Goal: Task Accomplishment & Management: Complete application form

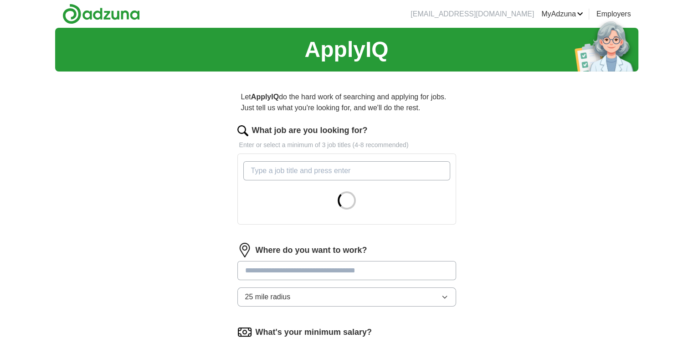
scroll to position [46, 0]
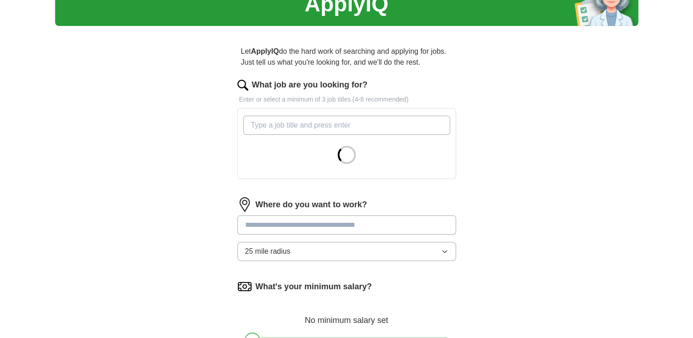
click at [277, 199] on label "Where do you want to work?" at bounding box center [312, 205] width 112 height 12
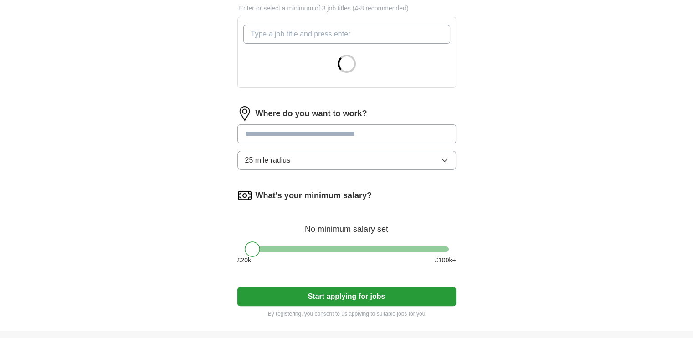
click at [295, 164] on form "What job are you looking for? Enter or select a minimum of 3 job titles (4-8 re…" at bounding box center [346, 153] width 219 height 330
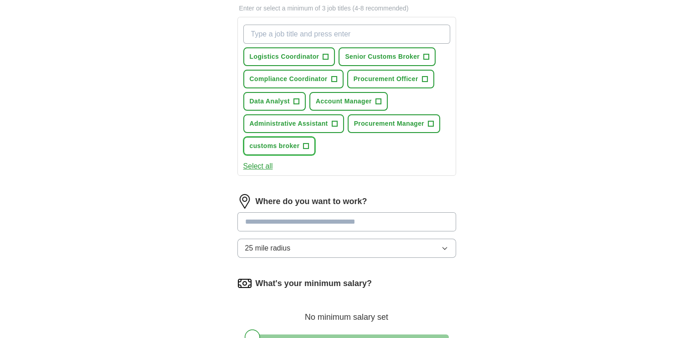
click at [306, 143] on span "+" at bounding box center [305, 146] width 5 height 7
click at [333, 125] on span "+" at bounding box center [334, 123] width 5 height 7
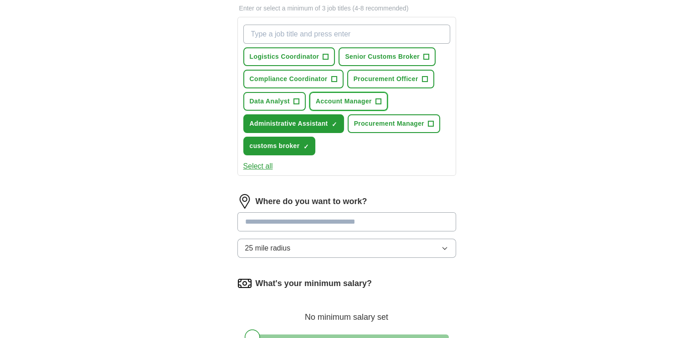
click at [368, 100] on span "Account Manager" at bounding box center [344, 102] width 56 height 10
click at [417, 57] on span "Senior Customs Broker" at bounding box center [382, 57] width 75 height 10
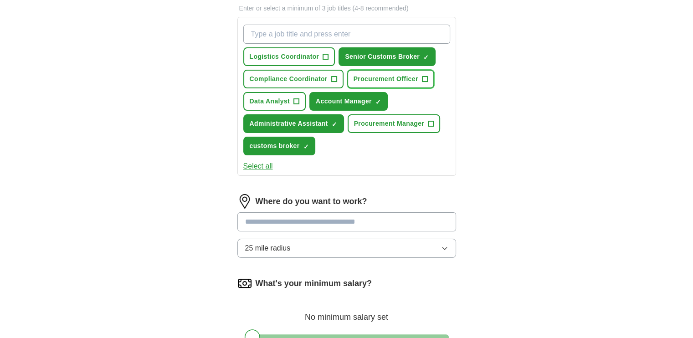
click at [385, 82] on span "Procurement Officer" at bounding box center [386, 79] width 65 height 10
click at [251, 171] on div "Logistics Coordinator + Senior Customs Broker ✓ × Compliance Coordinator + Proc…" at bounding box center [346, 96] width 219 height 159
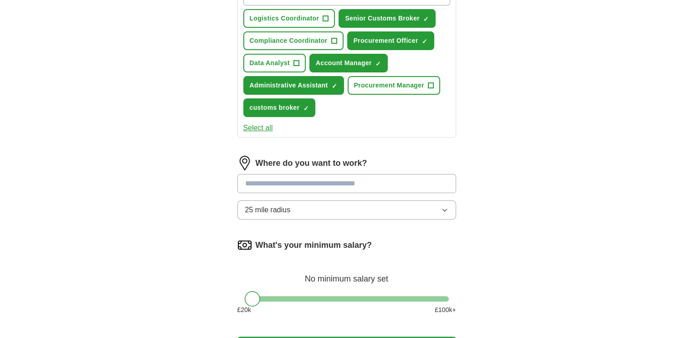
scroll to position [228, 0]
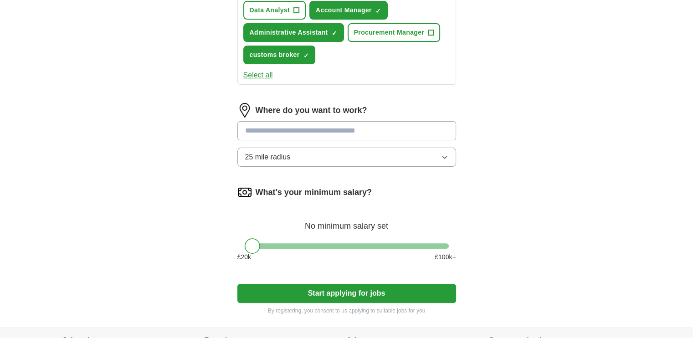
click at [289, 133] on input at bounding box center [346, 130] width 219 height 19
type input "**********"
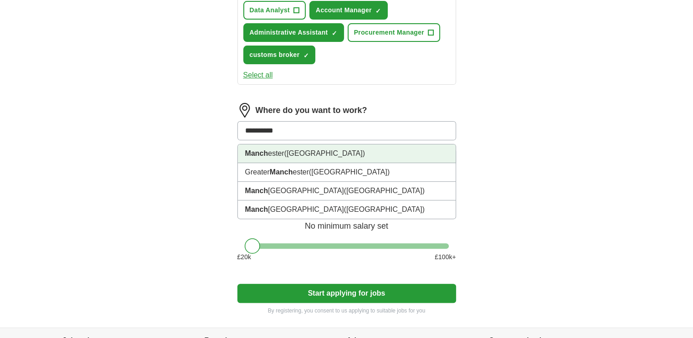
click at [301, 154] on span "([GEOGRAPHIC_DATA])" at bounding box center [324, 153] width 81 height 8
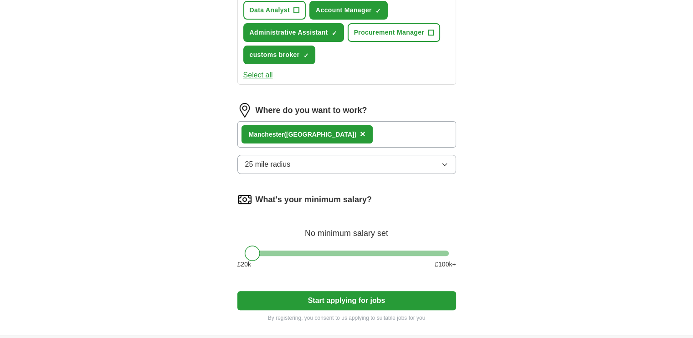
click at [272, 165] on span "25 mile radius" at bounding box center [268, 164] width 46 height 11
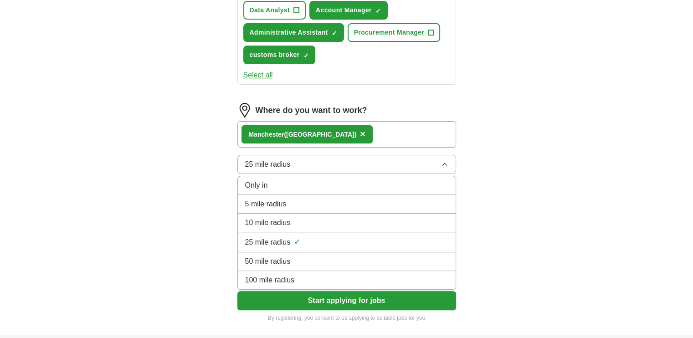
click at [257, 183] on span "Only in" at bounding box center [256, 185] width 23 height 11
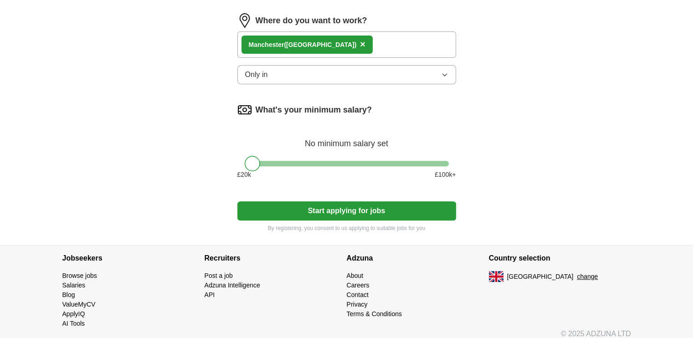
scroll to position [319, 0]
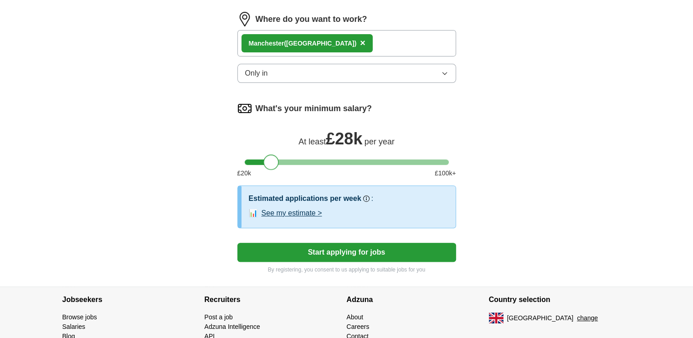
drag, startPoint x: 254, startPoint y: 162, endPoint x: 273, endPoint y: 162, distance: 19.1
click at [273, 162] on div at bounding box center [270, 161] width 15 height 15
click at [349, 253] on button "Start applying for jobs" at bounding box center [346, 252] width 219 height 19
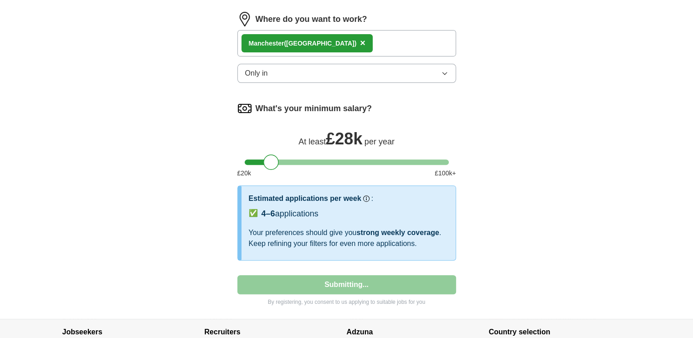
select select "**"
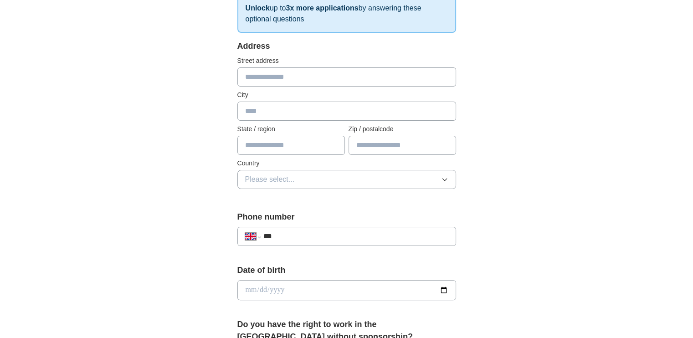
scroll to position [59, 0]
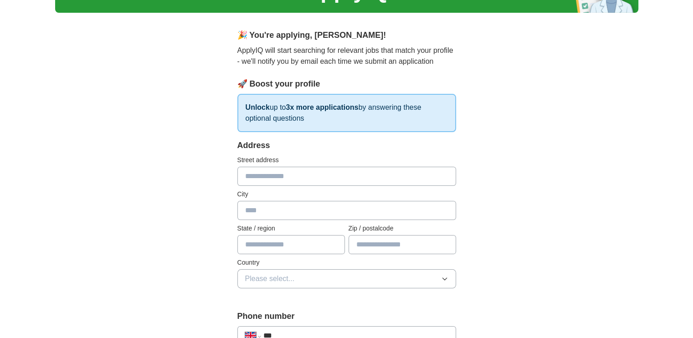
click at [310, 177] on input "text" at bounding box center [346, 176] width 219 height 19
type input "**********"
type input "******"
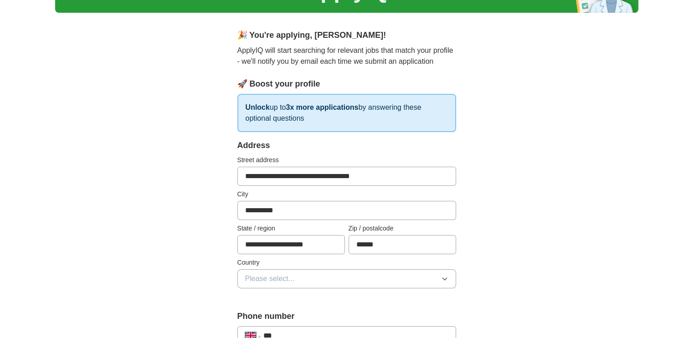
scroll to position [150, 0]
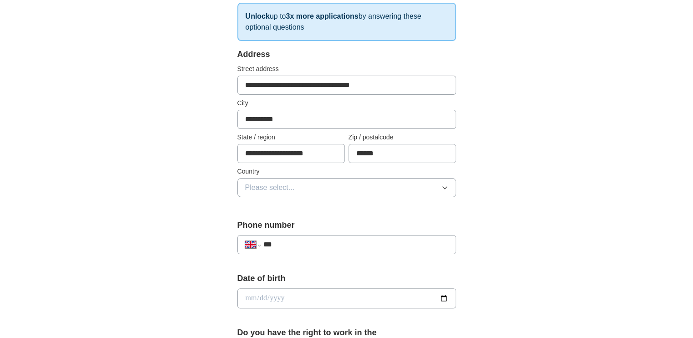
click at [309, 188] on button "Please select..." at bounding box center [346, 187] width 219 height 19
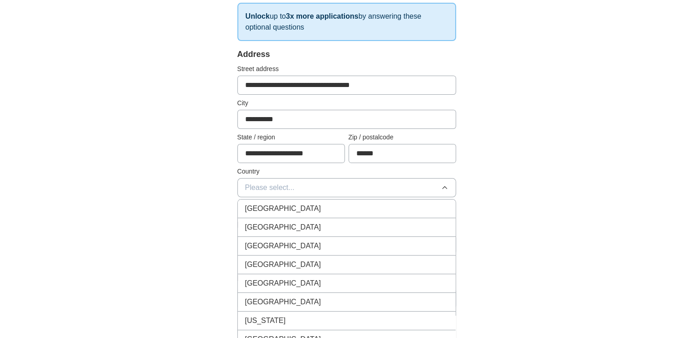
drag, startPoint x: 327, startPoint y: 211, endPoint x: 343, endPoint y: 202, distance: 18.4
click at [327, 211] on div "[GEOGRAPHIC_DATA]" at bounding box center [346, 208] width 203 height 11
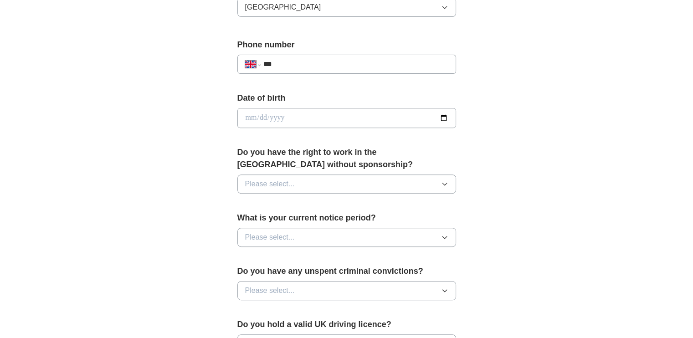
scroll to position [332, 0]
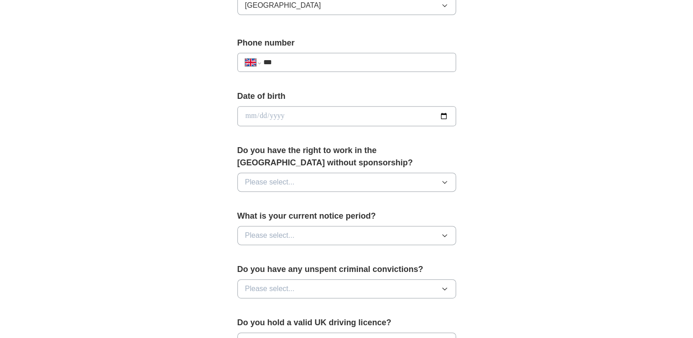
drag, startPoint x: 343, startPoint y: 51, endPoint x: 344, endPoint y: 60, distance: 9.2
click at [340, 54] on div "**********" at bounding box center [346, 58] width 219 height 42
click at [344, 60] on input "***" at bounding box center [355, 62] width 185 height 11
type input "**********"
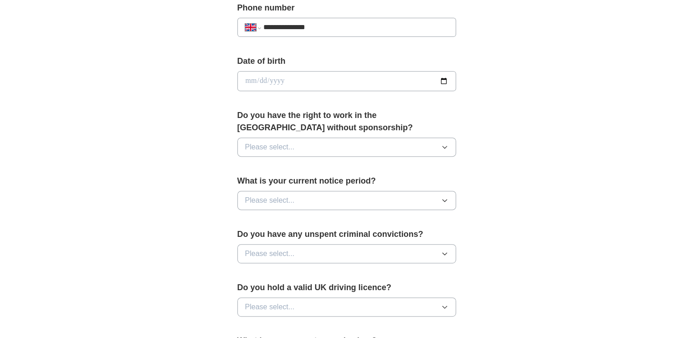
scroll to position [423, 0]
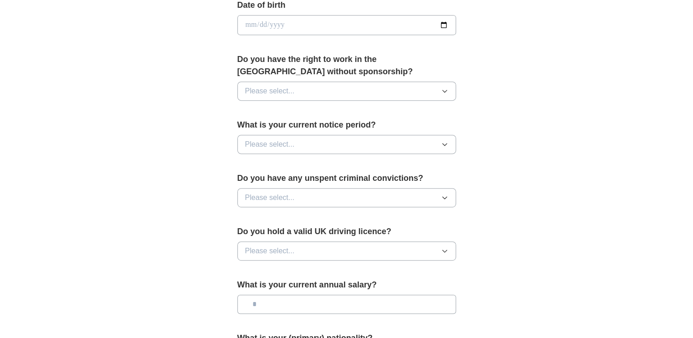
click at [307, 20] on input "date" at bounding box center [346, 25] width 219 height 20
drag, startPoint x: 450, startPoint y: 21, endPoint x: 446, endPoint y: 22, distance: 4.6
click at [448, 22] on input "date" at bounding box center [346, 25] width 219 height 20
click at [444, 22] on input "date" at bounding box center [346, 25] width 219 height 20
drag, startPoint x: 262, startPoint y: 28, endPoint x: 280, endPoint y: 24, distance: 18.2
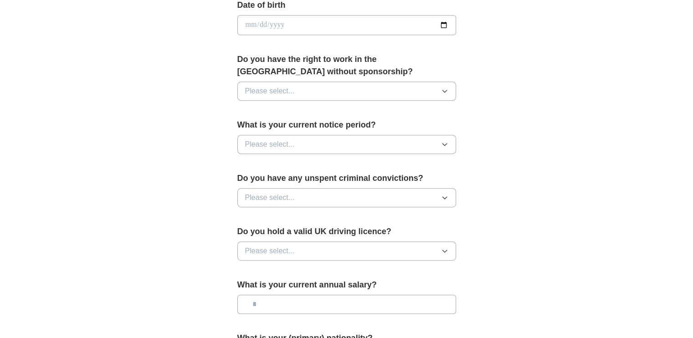
click at [275, 27] on input "date" at bounding box center [346, 25] width 219 height 20
click at [247, 24] on input "date" at bounding box center [346, 25] width 219 height 20
type input "**********"
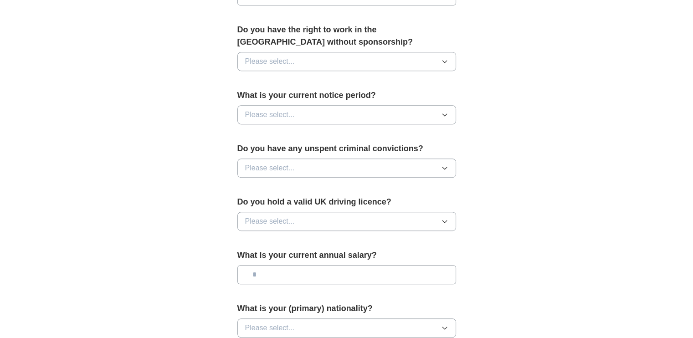
scroll to position [469, 0]
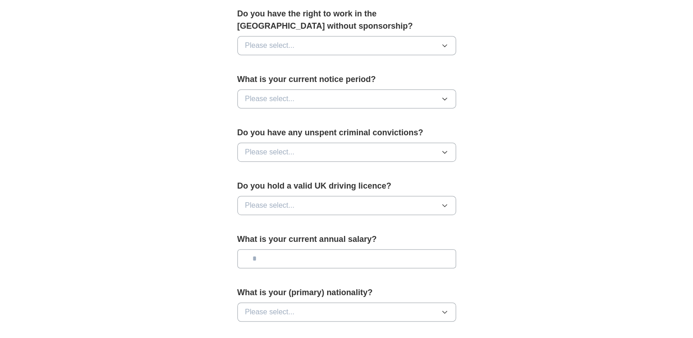
click at [346, 41] on button "Please select..." at bounding box center [346, 45] width 219 height 19
click at [267, 63] on div "Yes" at bounding box center [346, 66] width 203 height 11
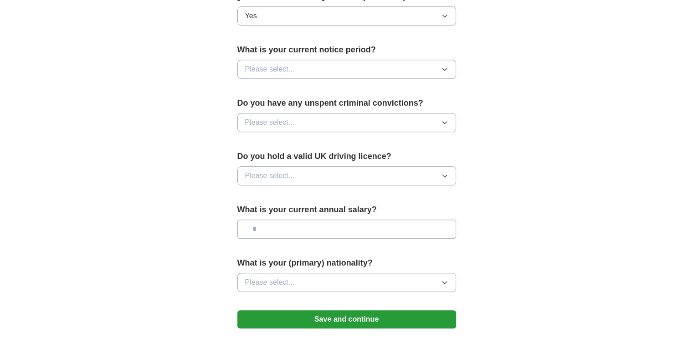
scroll to position [514, 0]
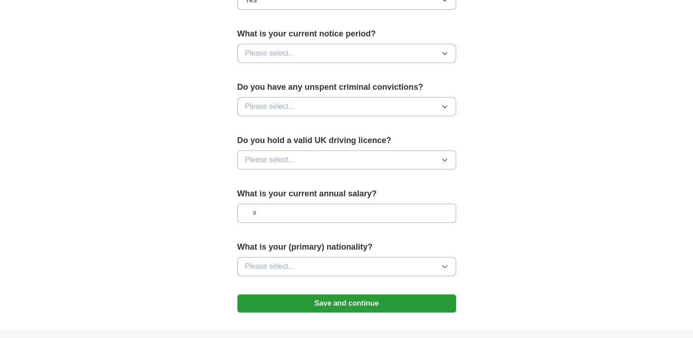
click at [299, 46] on button "Please select..." at bounding box center [346, 53] width 219 height 19
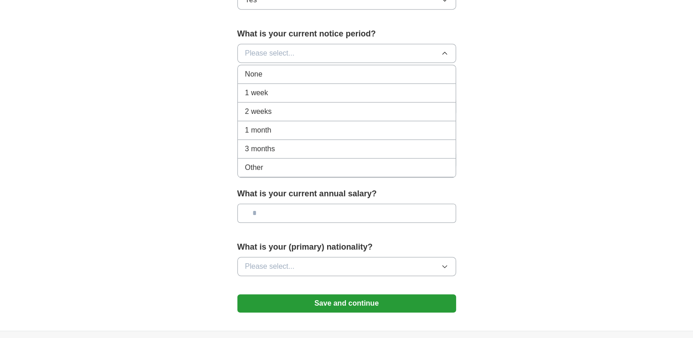
click at [270, 69] on div "None" at bounding box center [346, 74] width 203 height 11
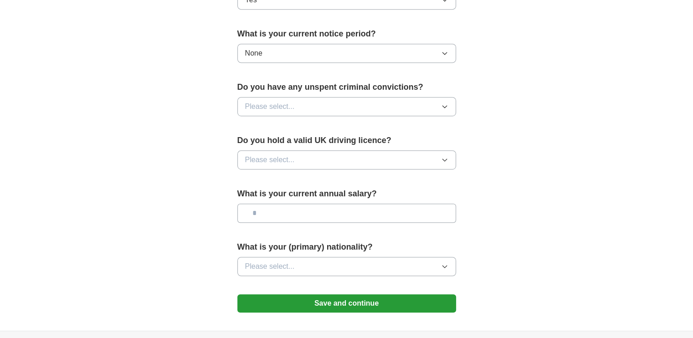
click at [310, 103] on button "Please select..." at bounding box center [346, 106] width 219 height 19
drag, startPoint x: 263, startPoint y: 146, endPoint x: 273, endPoint y: 140, distance: 12.3
click at [263, 145] on div "No" at bounding box center [346, 146] width 203 height 11
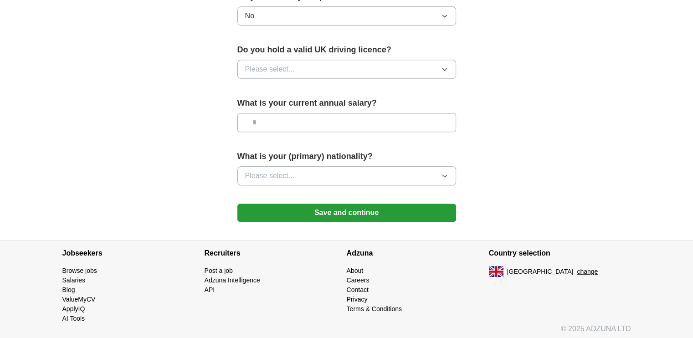
scroll to position [605, 0]
click at [303, 62] on button "Please select..." at bounding box center [346, 68] width 219 height 19
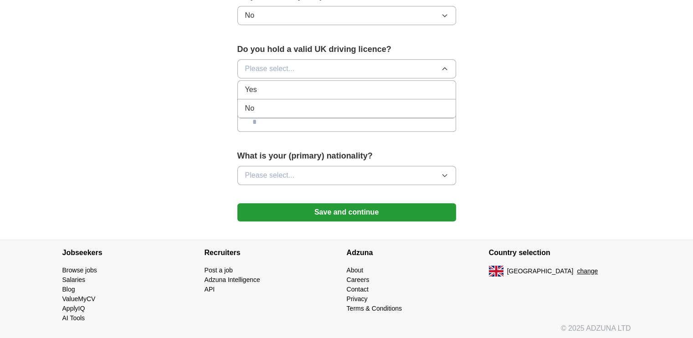
click at [260, 107] on div "No" at bounding box center [346, 108] width 203 height 11
click at [290, 63] on button "No" at bounding box center [346, 68] width 219 height 19
drag, startPoint x: 276, startPoint y: 85, endPoint x: 324, endPoint y: 113, distance: 56.1
click at [277, 85] on div "Yes" at bounding box center [346, 89] width 203 height 11
click at [310, 123] on input "text" at bounding box center [346, 122] width 219 height 19
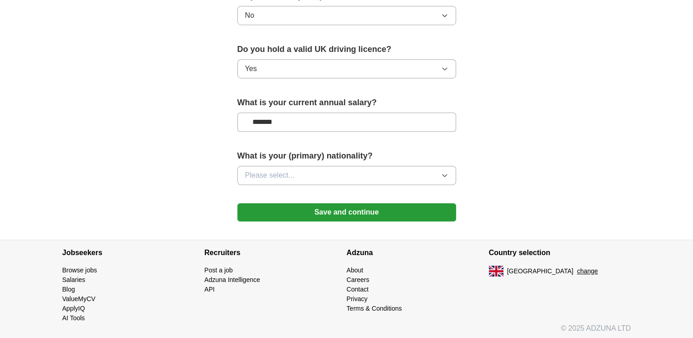
type input "*******"
click at [319, 175] on button "Please select..." at bounding box center [346, 175] width 219 height 19
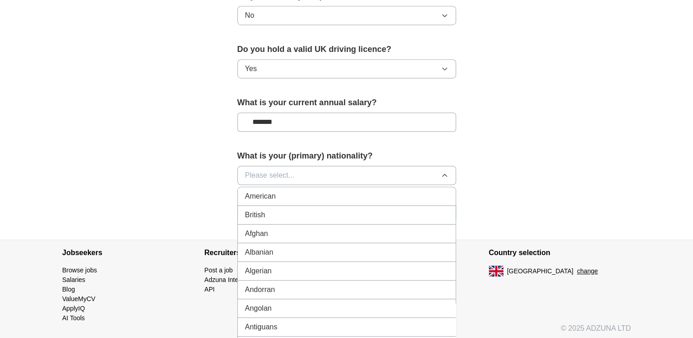
click at [282, 171] on span "Please select..." at bounding box center [270, 175] width 50 height 11
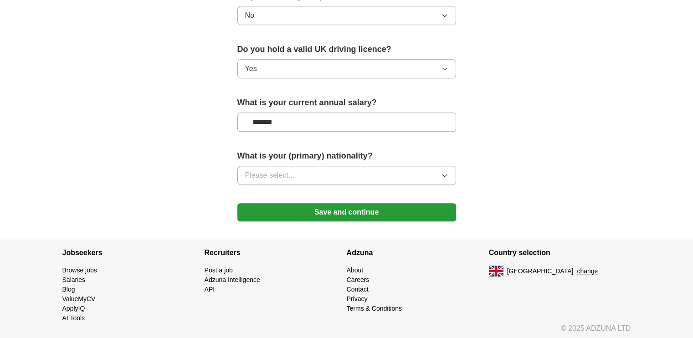
click at [303, 168] on button "Please select..." at bounding box center [346, 175] width 219 height 19
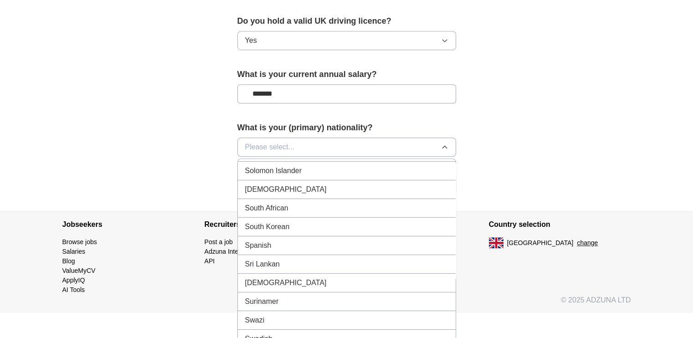
scroll to position [3053, 0]
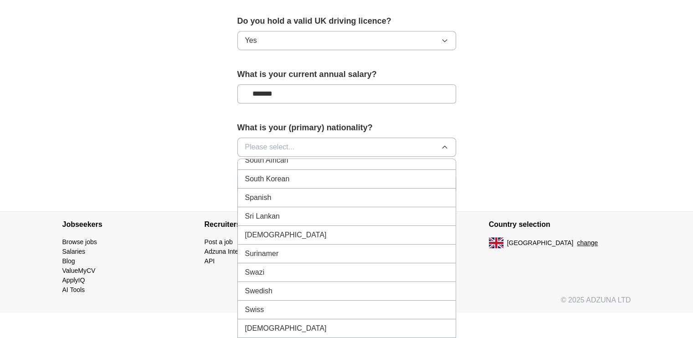
click at [257, 192] on span "Spanish" at bounding box center [258, 197] width 26 height 11
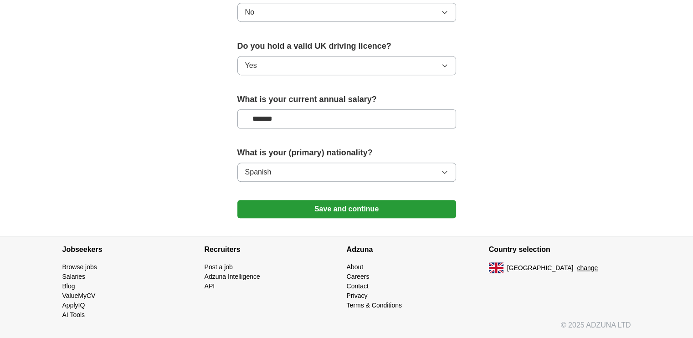
scroll to position [605, 0]
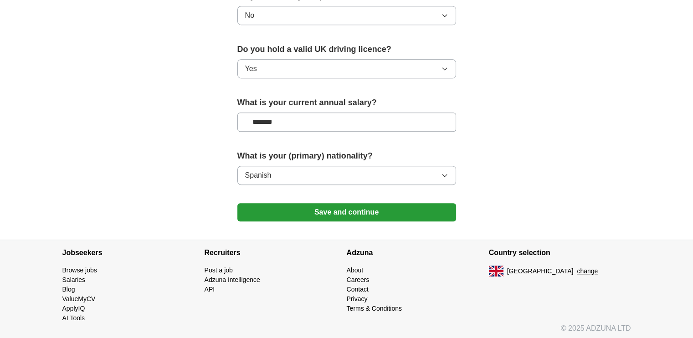
click at [377, 214] on button "Save and continue" at bounding box center [346, 212] width 219 height 18
